Goal: Task Accomplishment & Management: Use online tool/utility

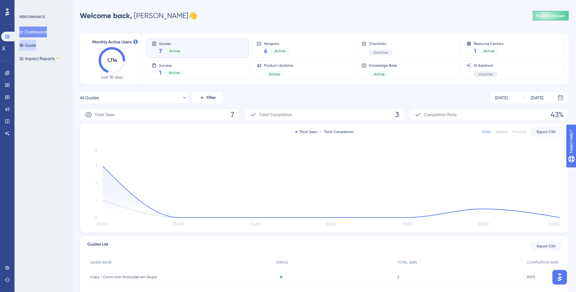
click at [35, 43] on button "Goals" at bounding box center [27, 45] width 17 height 11
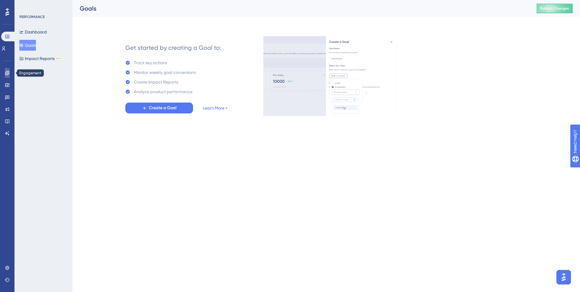
click at [6, 74] on icon at bounding box center [7, 73] width 5 height 5
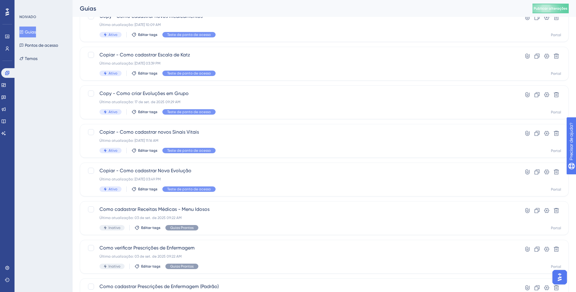
scroll to position [176, 0]
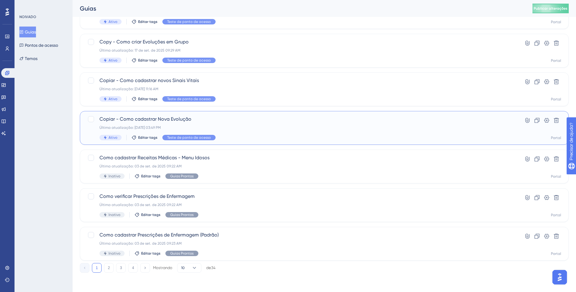
click at [148, 120] on font "Copiar - Como cadastrar Nova Evolução" at bounding box center [145, 119] width 92 height 6
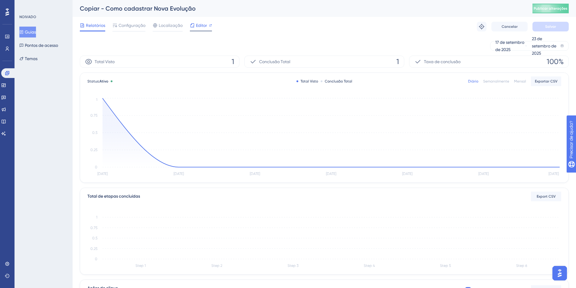
click at [202, 23] on font "Editor" at bounding box center [201, 25] width 11 height 5
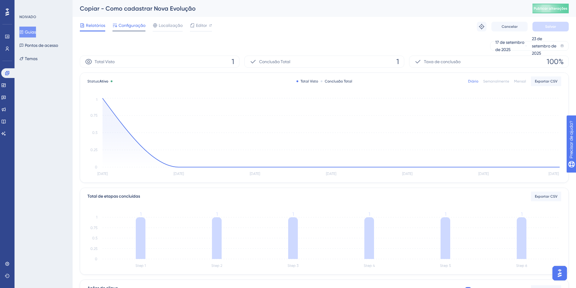
click at [118, 27] on font "Configuração" at bounding box center [131, 25] width 27 height 5
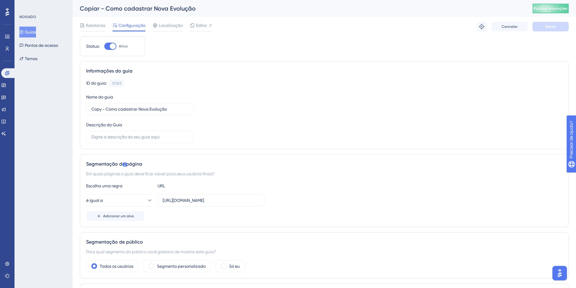
scroll to position [1, 0]
click at [199, 21] on span "Editor" at bounding box center [201, 24] width 11 height 7
click at [36, 34] on button "Guias" at bounding box center [27, 32] width 17 height 11
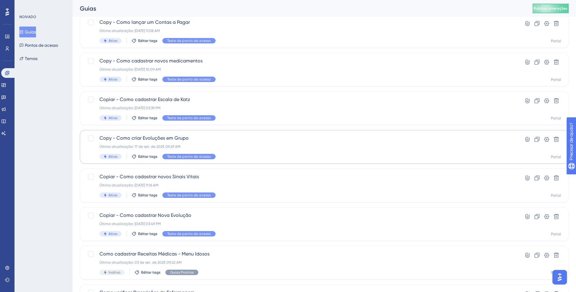
scroll to position [87, 0]
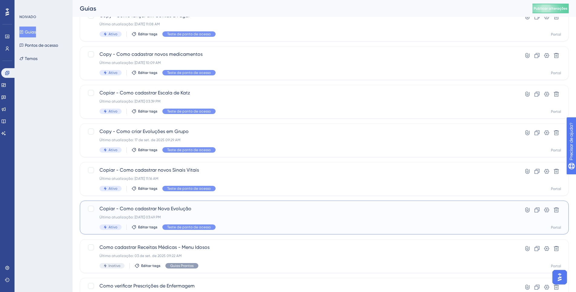
click at [247, 217] on div "Última atualização: [DATE] 03:49 PM" at bounding box center [299, 217] width 401 height 5
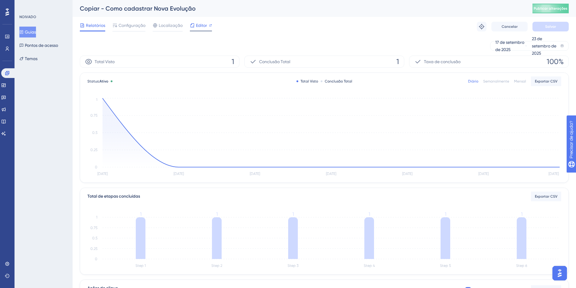
click at [199, 26] on font "Editor" at bounding box center [201, 25] width 11 height 5
